Goal: Check status: Check status

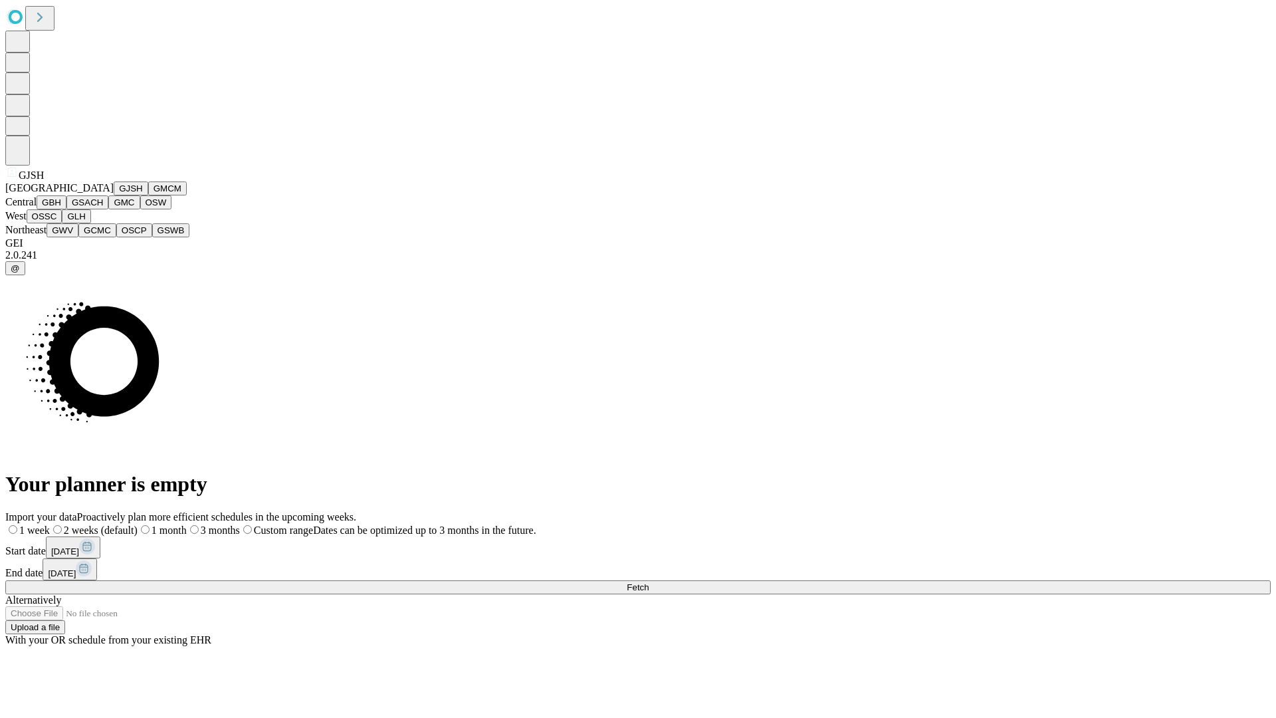
click at [114, 195] on button "GJSH" at bounding box center [131, 188] width 35 height 14
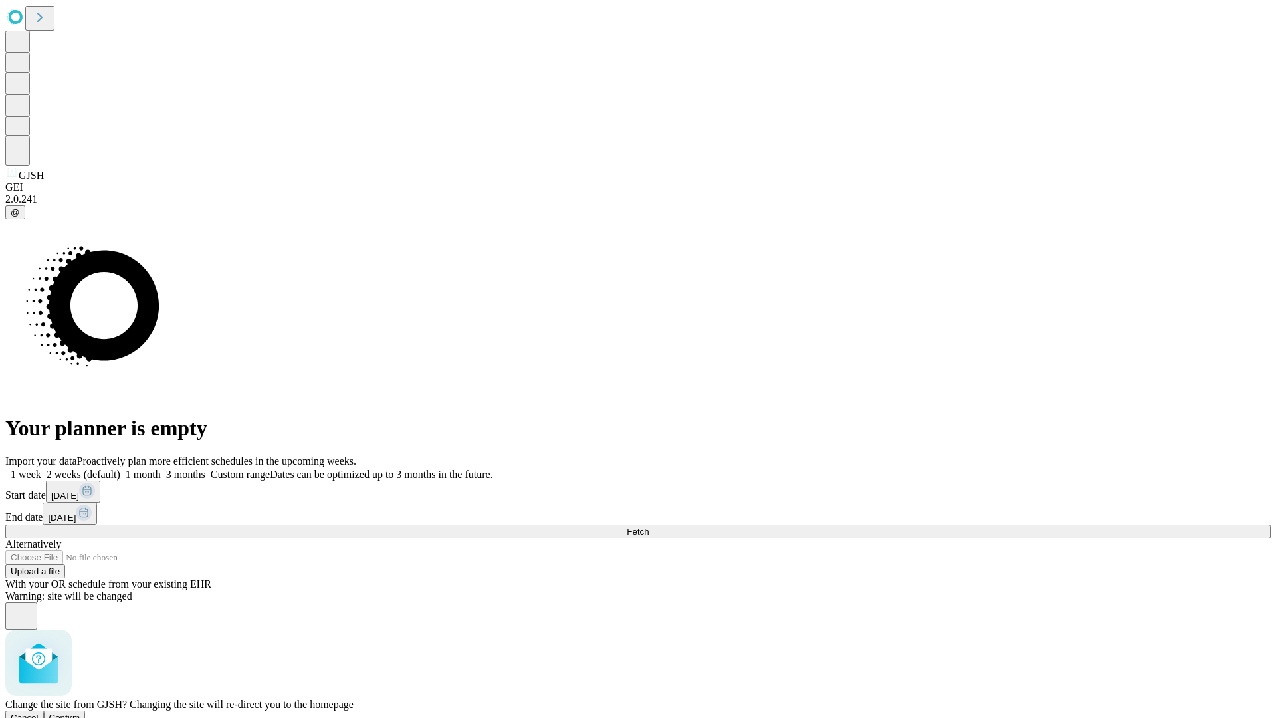
click at [80, 712] on span "Confirm" at bounding box center [64, 717] width 31 height 10
click at [41, 468] on label "1 week" at bounding box center [23, 473] width 36 height 11
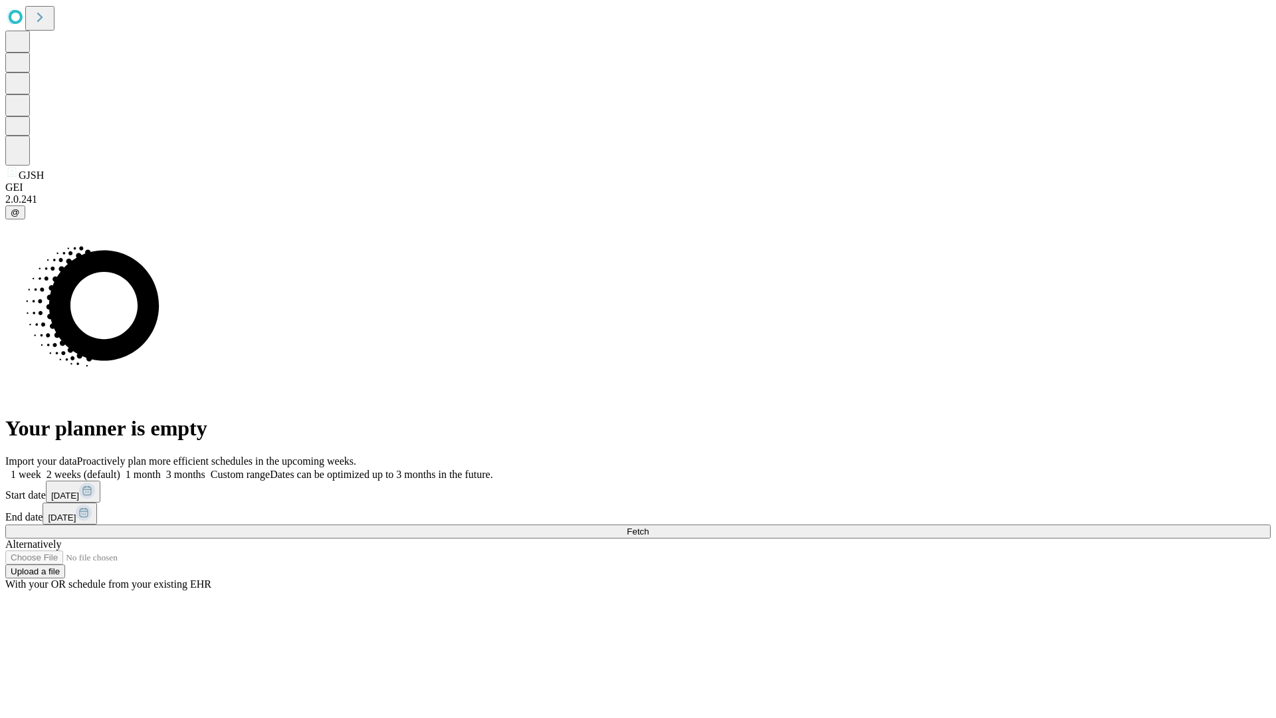
click at [648, 526] on span "Fetch" at bounding box center [638, 531] width 22 height 10
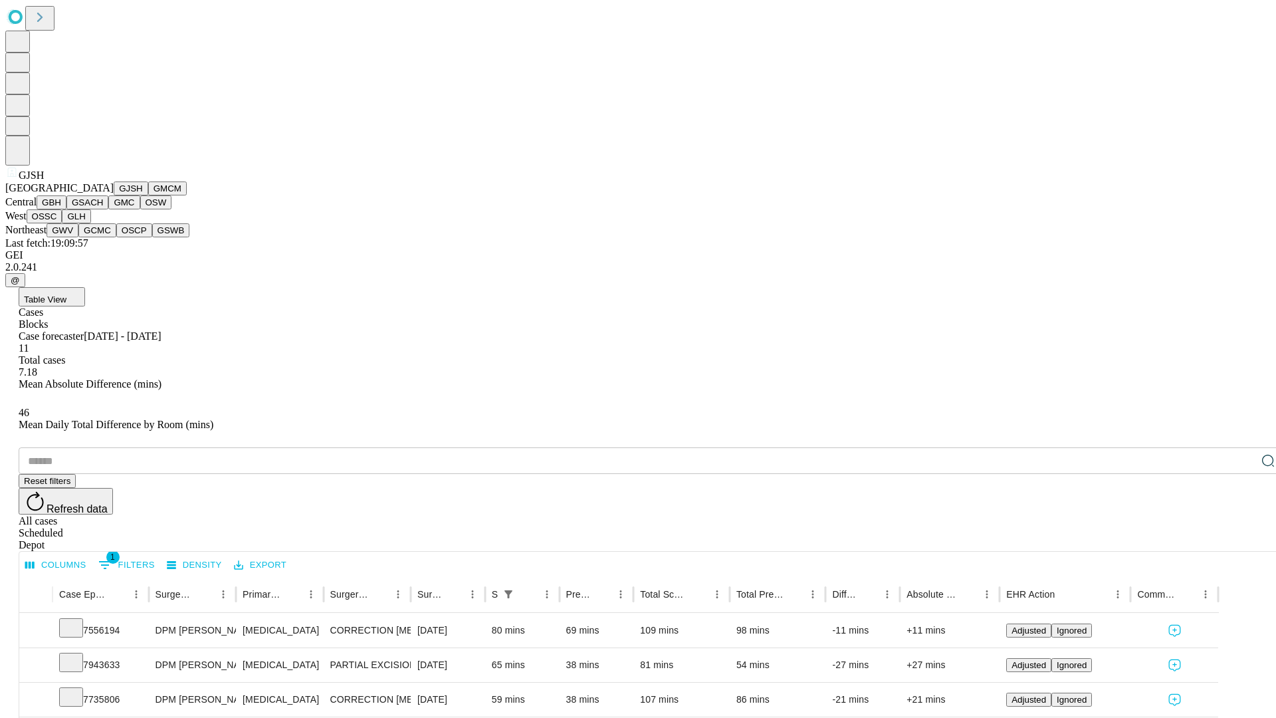
click at [148, 195] on button "GMCM" at bounding box center [167, 188] width 39 height 14
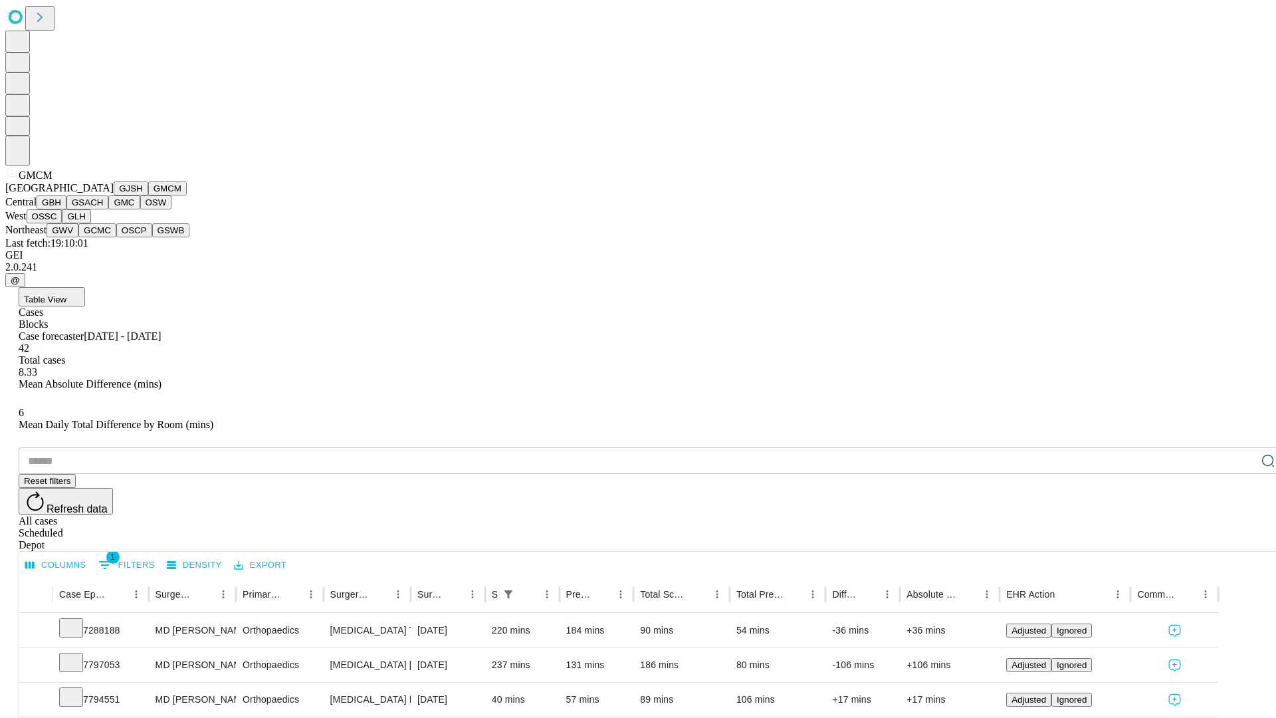
click at [66, 209] on button "GBH" at bounding box center [52, 202] width 30 height 14
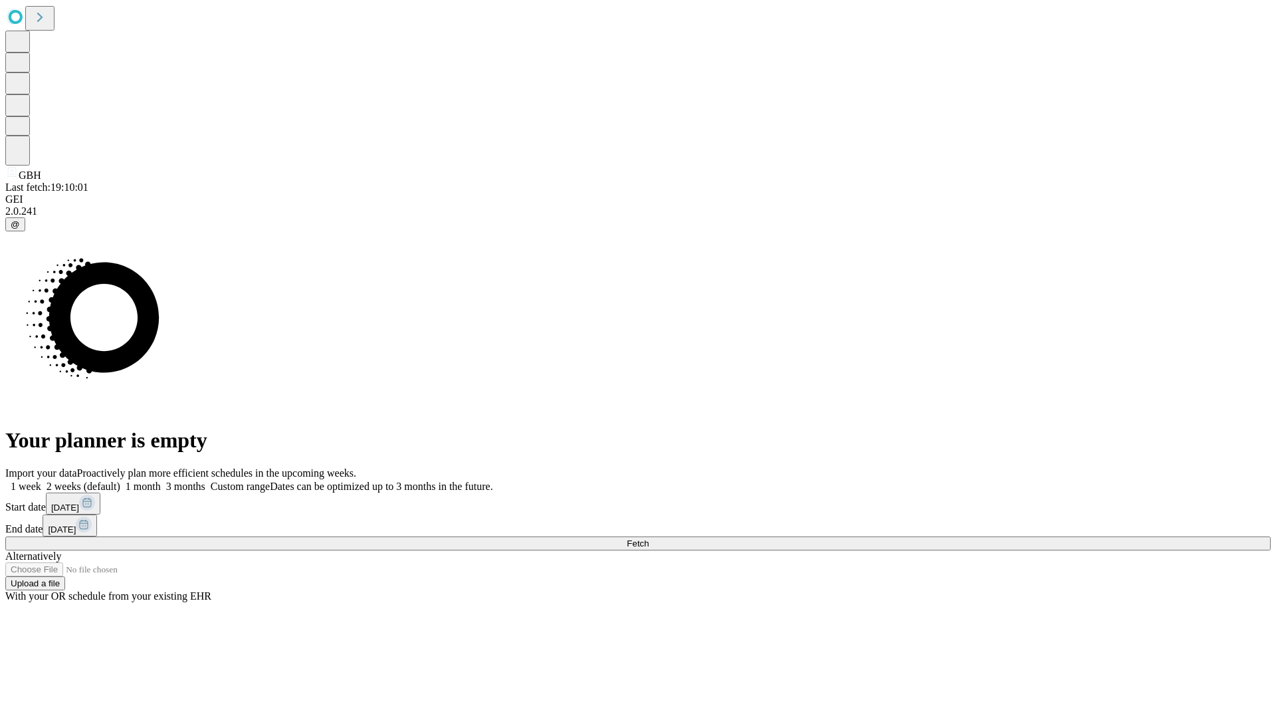
click at [41, 480] on label "1 week" at bounding box center [23, 485] width 36 height 11
click at [648, 538] on span "Fetch" at bounding box center [638, 543] width 22 height 10
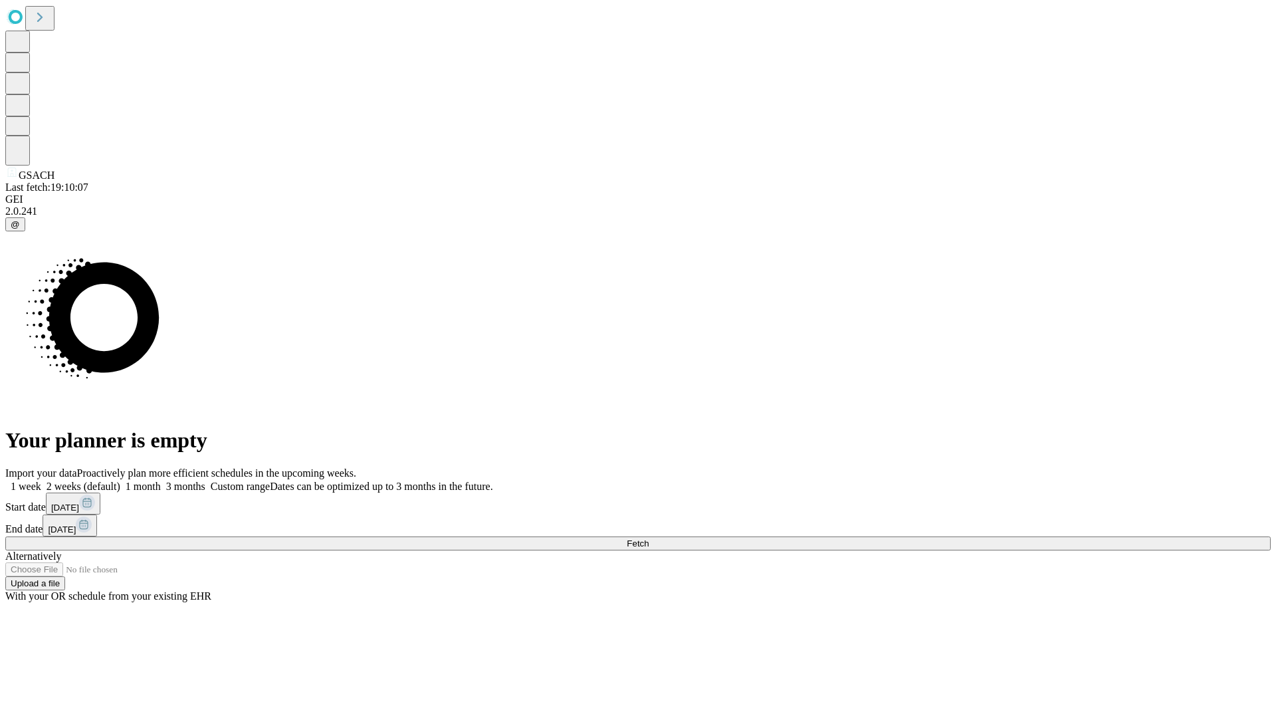
click at [41, 480] on label "1 week" at bounding box center [23, 485] width 36 height 11
click at [648, 538] on span "Fetch" at bounding box center [638, 543] width 22 height 10
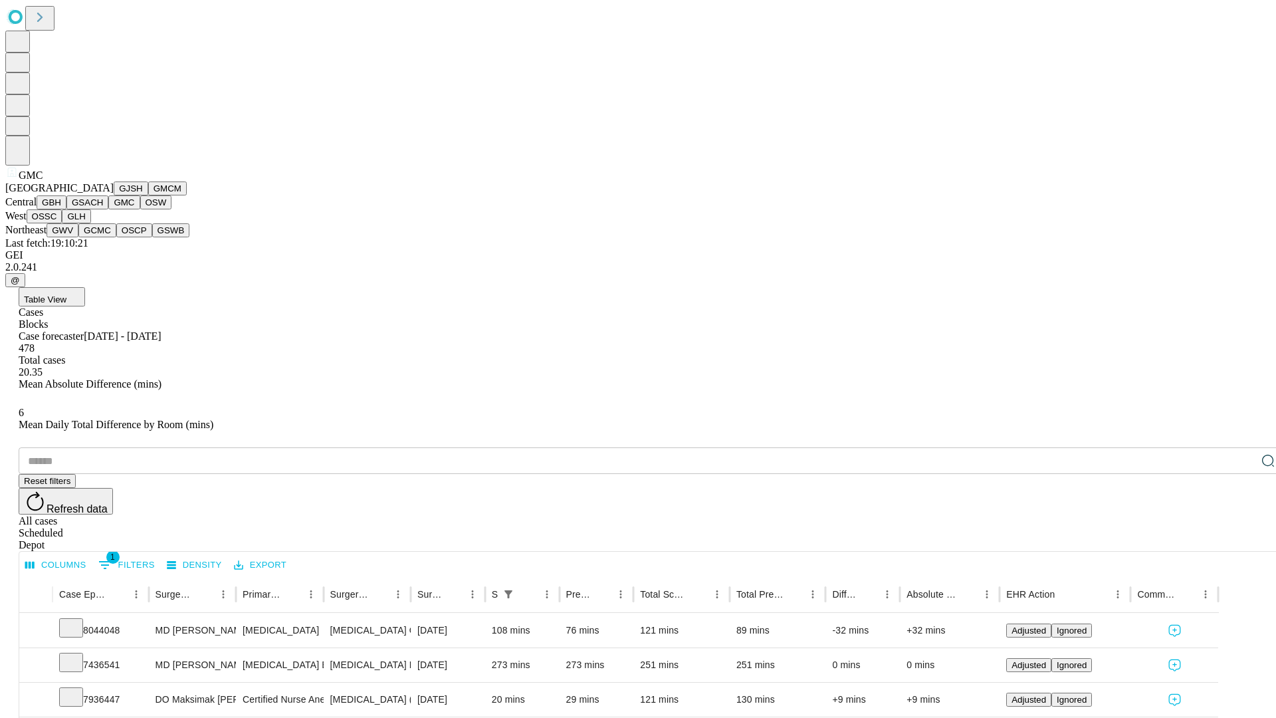
click at [140, 209] on button "OSW" at bounding box center [156, 202] width 32 height 14
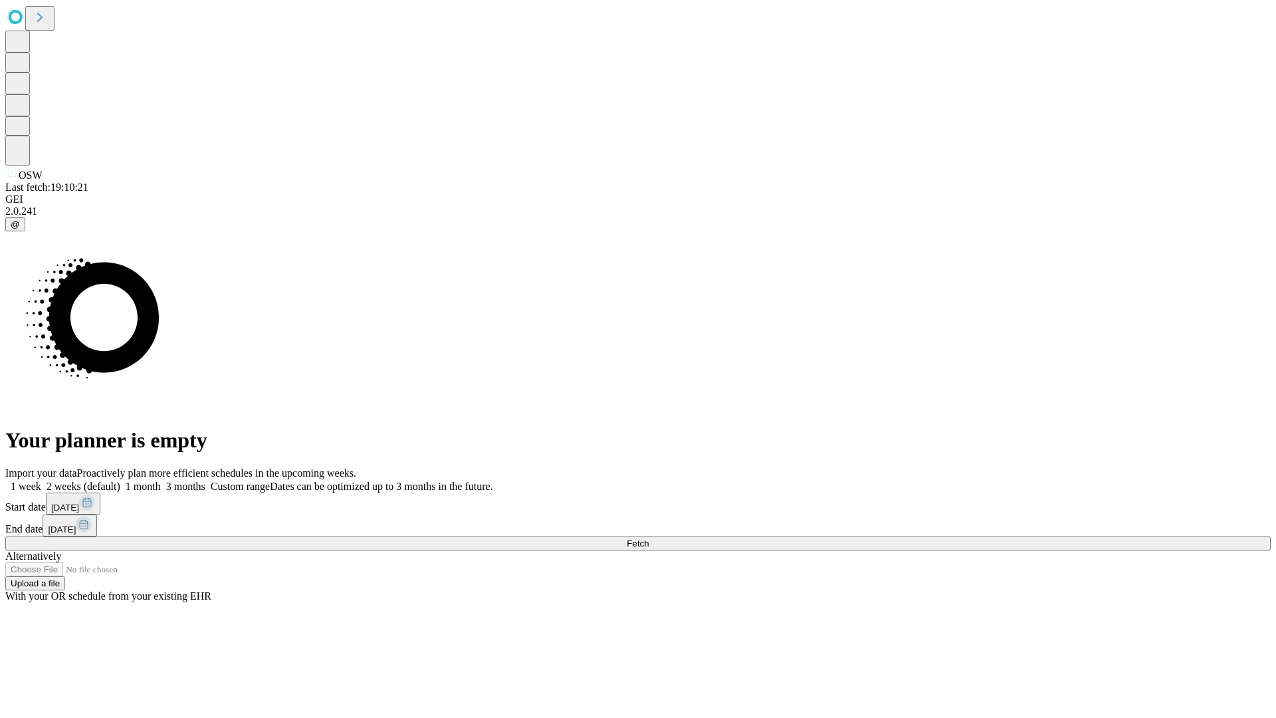
click at [41, 480] on label "1 week" at bounding box center [23, 485] width 36 height 11
click at [648, 538] on span "Fetch" at bounding box center [638, 543] width 22 height 10
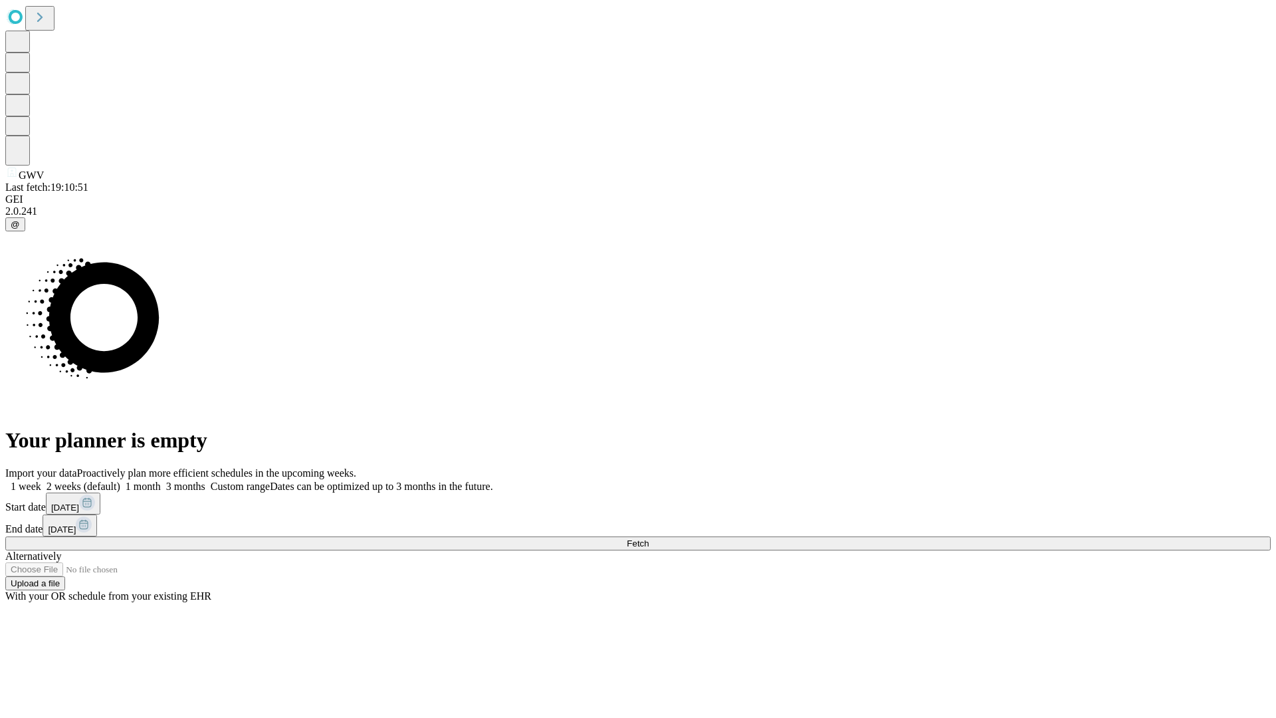
click at [41, 480] on label "1 week" at bounding box center [23, 485] width 36 height 11
click at [648, 538] on span "Fetch" at bounding box center [638, 543] width 22 height 10
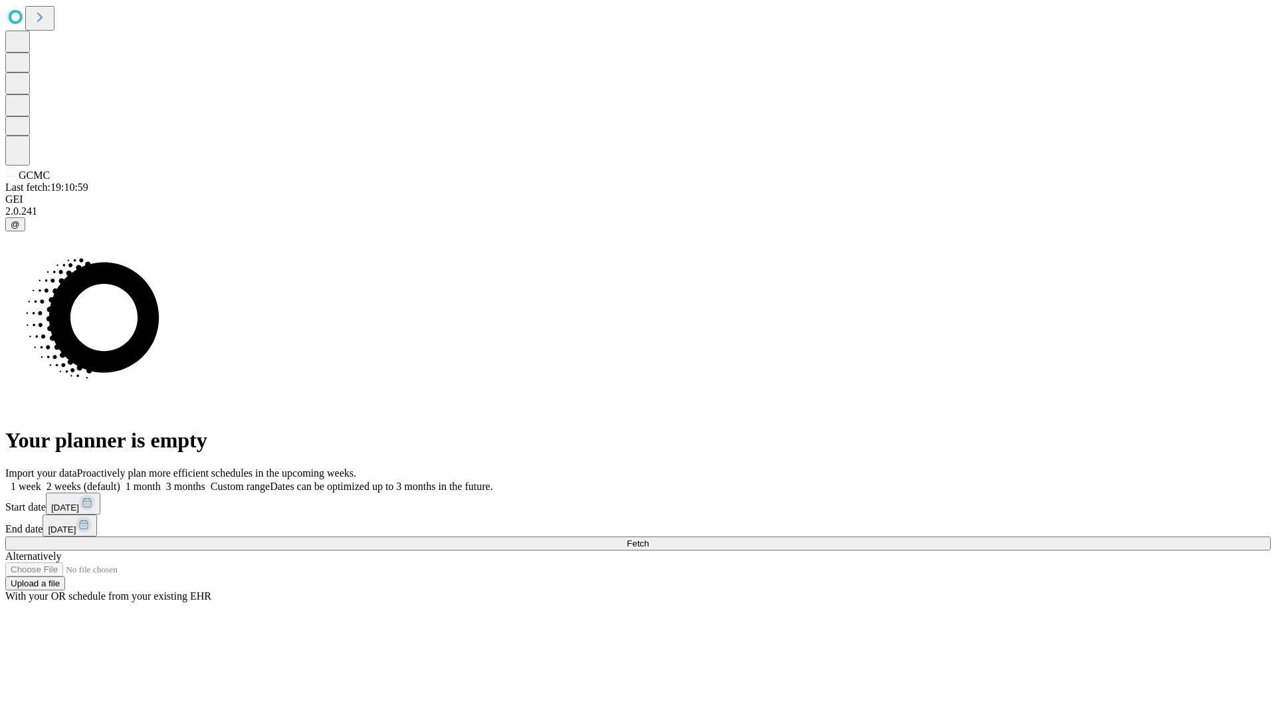
click at [41, 480] on label "1 week" at bounding box center [23, 485] width 36 height 11
click at [648, 538] on span "Fetch" at bounding box center [638, 543] width 22 height 10
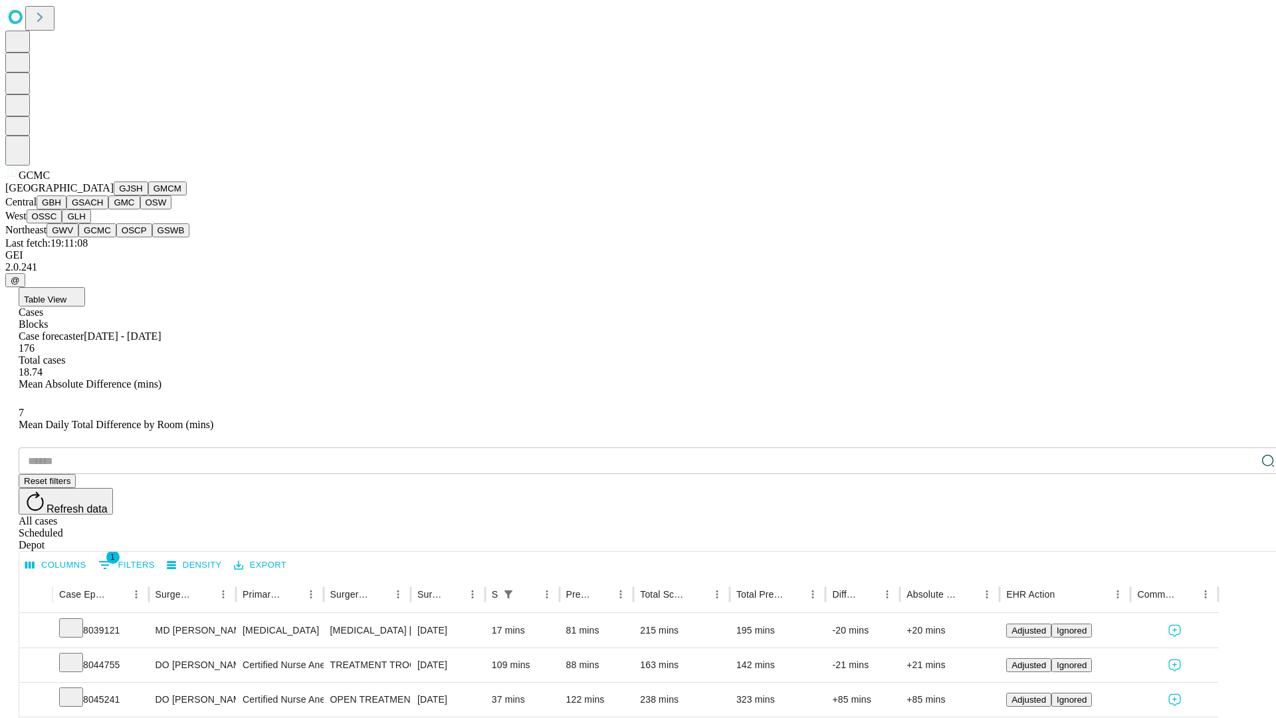
click at [116, 237] on button "OSCP" at bounding box center [134, 230] width 36 height 14
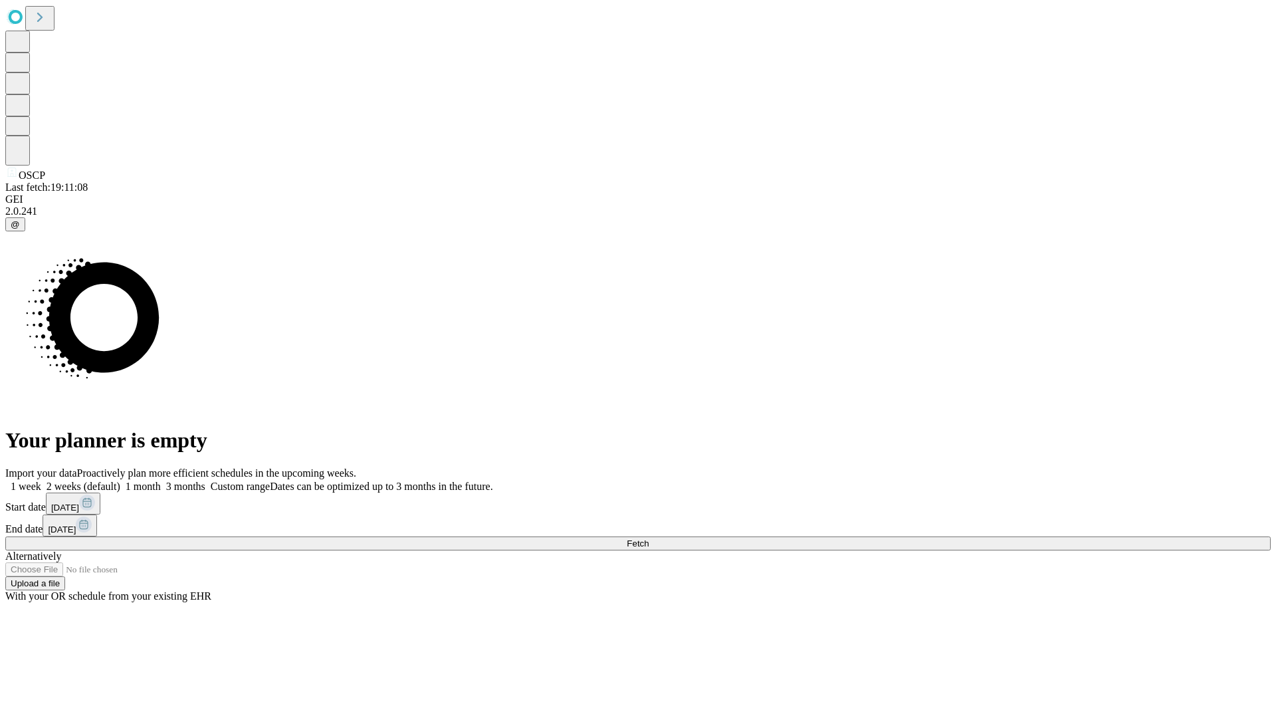
click at [41, 480] on label "1 week" at bounding box center [23, 485] width 36 height 11
click at [648, 538] on span "Fetch" at bounding box center [638, 543] width 22 height 10
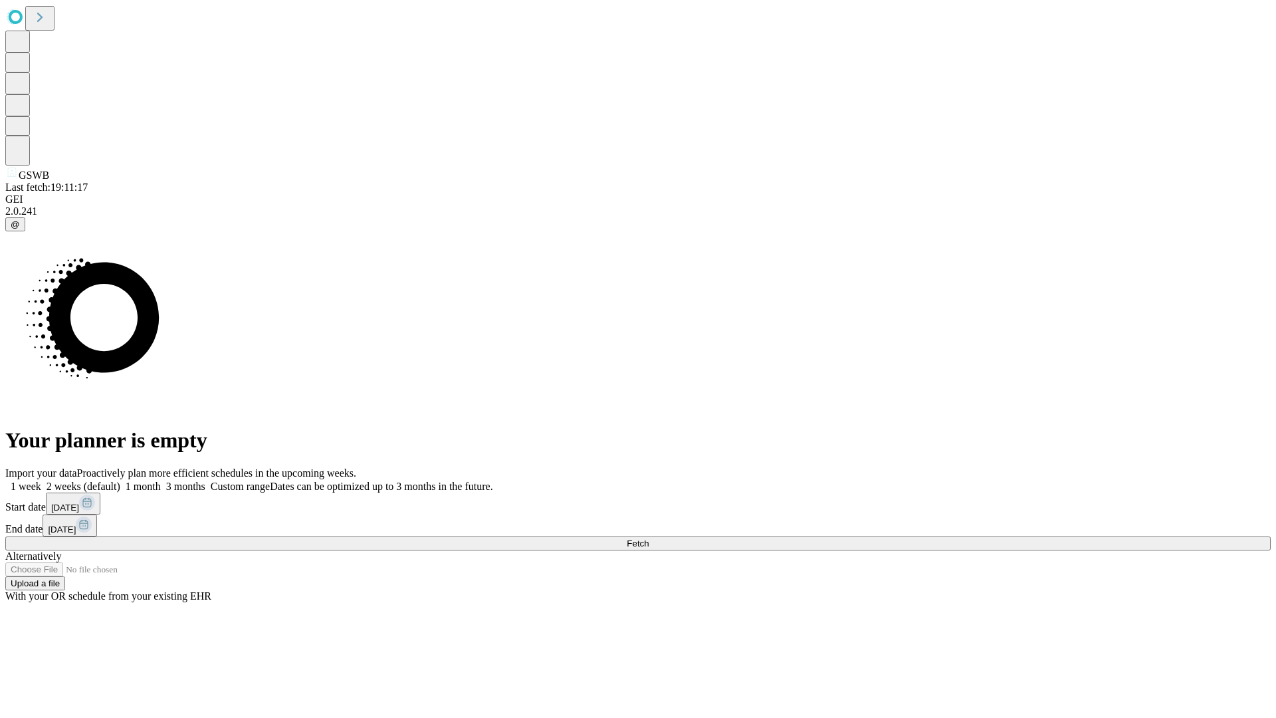
click at [41, 480] on label "1 week" at bounding box center [23, 485] width 36 height 11
click at [648, 538] on span "Fetch" at bounding box center [638, 543] width 22 height 10
